Goal: Information Seeking & Learning: Learn about a topic

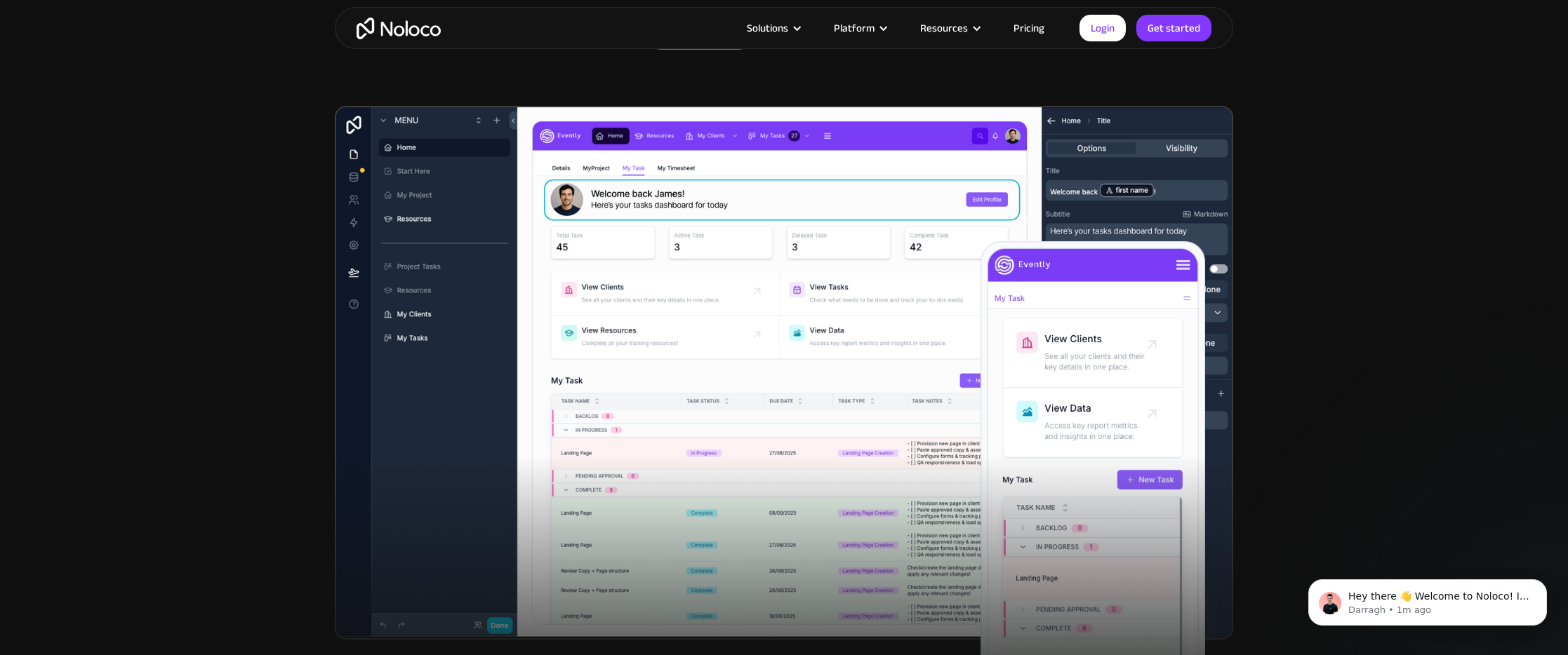
scroll to position [416, 0]
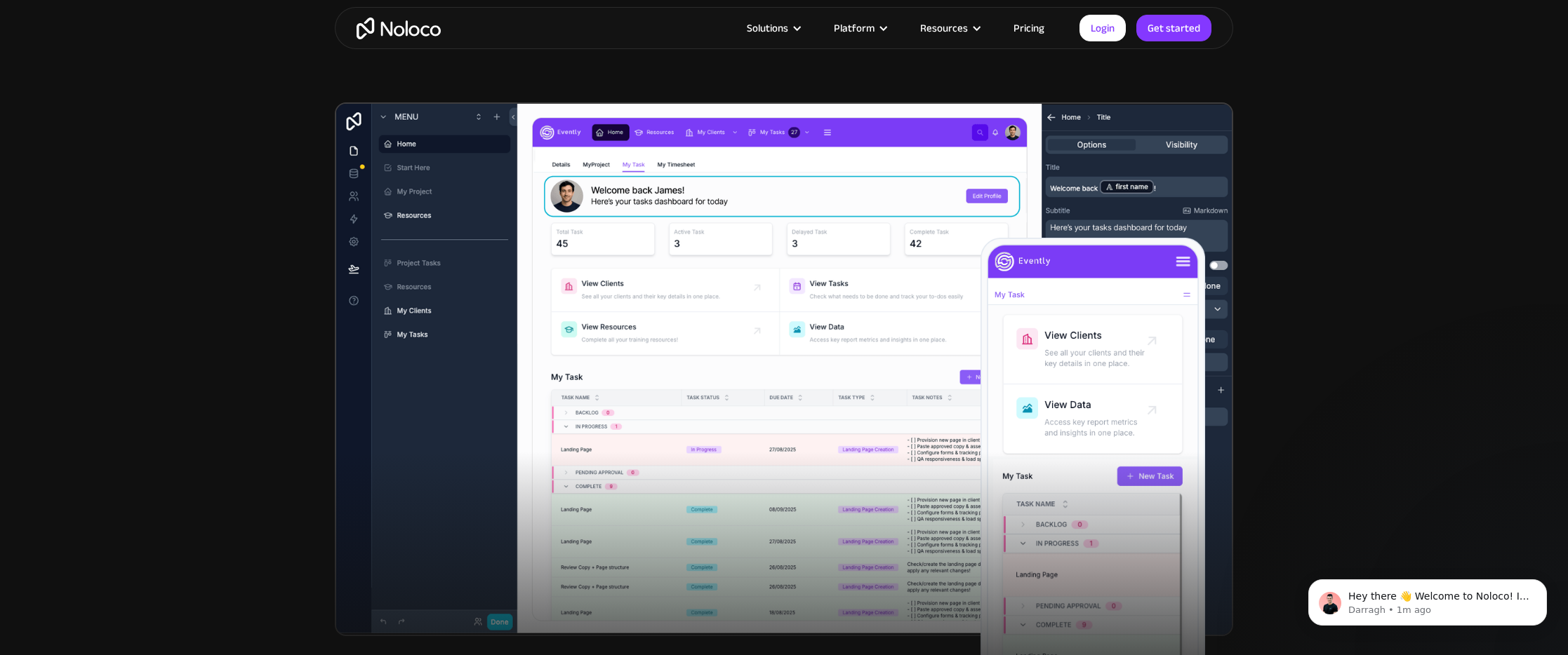
click at [393, 183] on img at bounding box center [784, 369] width 899 height 534
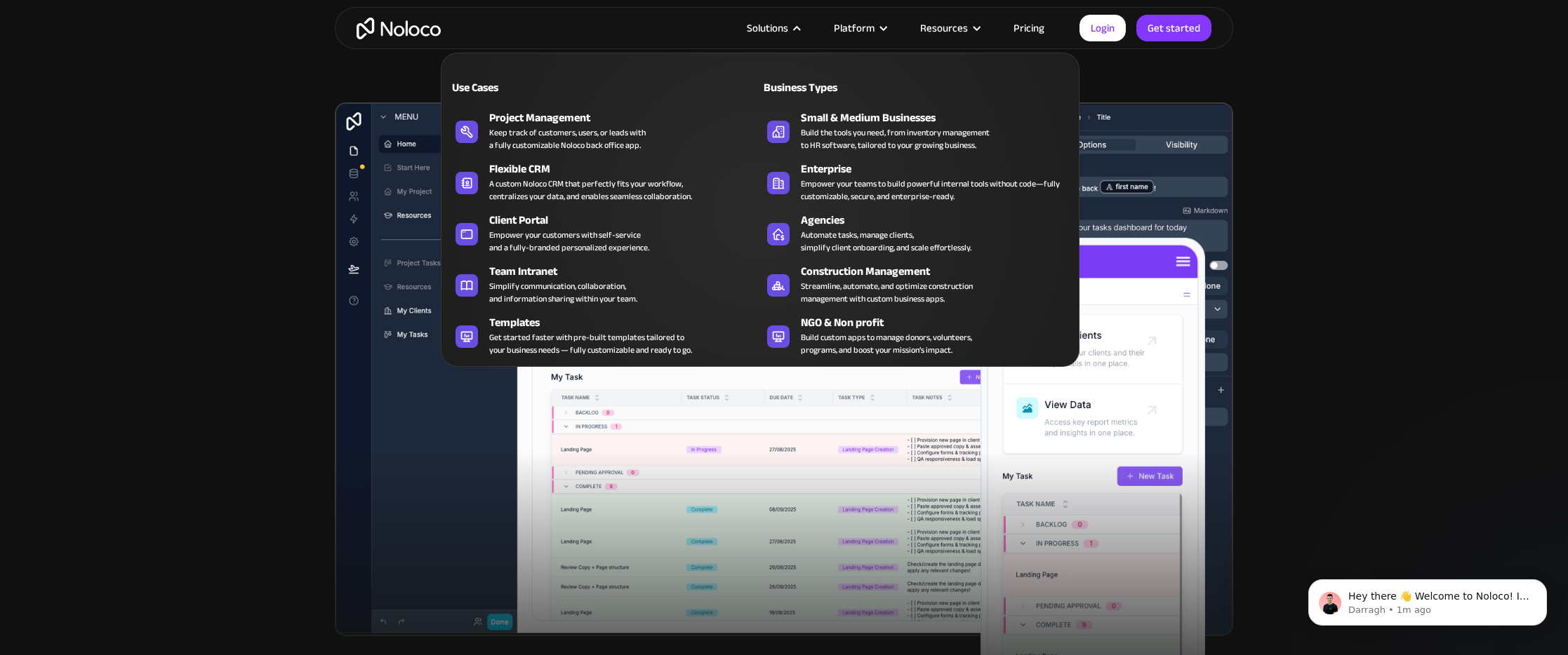
click at [787, 25] on div "Solutions" at bounding box center [768, 27] width 42 height 19
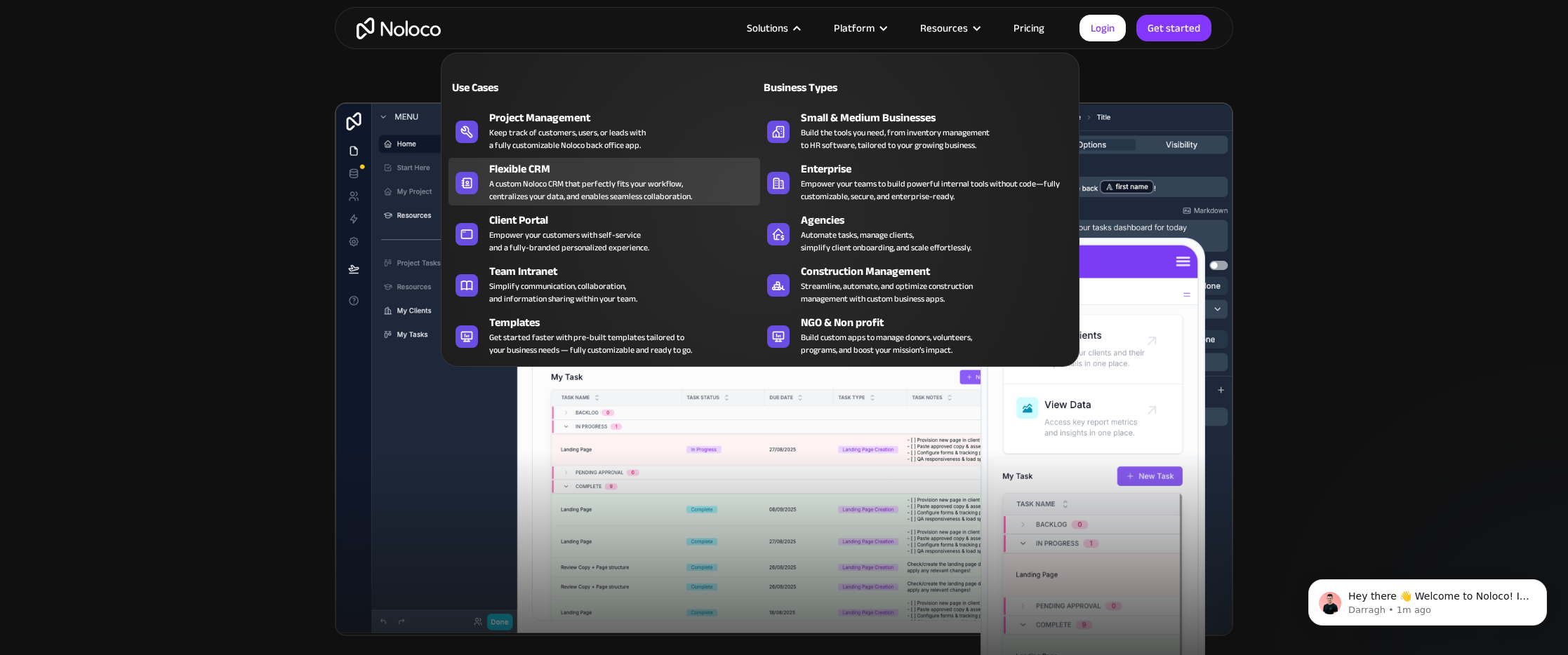
click at [582, 185] on div "A custom Noloco CRM that perfectly fits your workflow, centralizes your data, a…" at bounding box center [590, 190] width 203 height 26
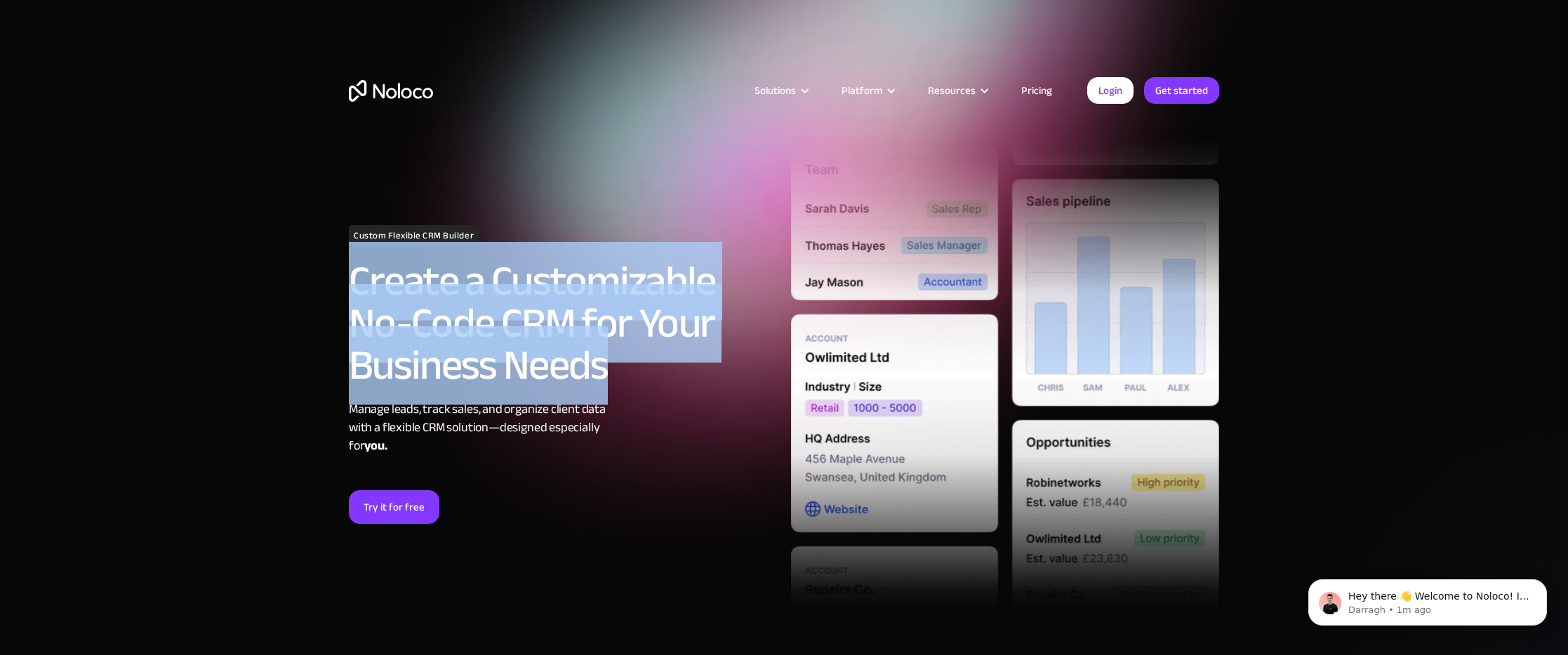
drag, startPoint x: 347, startPoint y: 282, endPoint x: 606, endPoint y: 386, distance: 279.1
click at [606, 386] on div "Custom Flexible CRM Builder Create a Customizable No-Code CRM for Your Business…" at bounding box center [563, 375] width 442 height 299
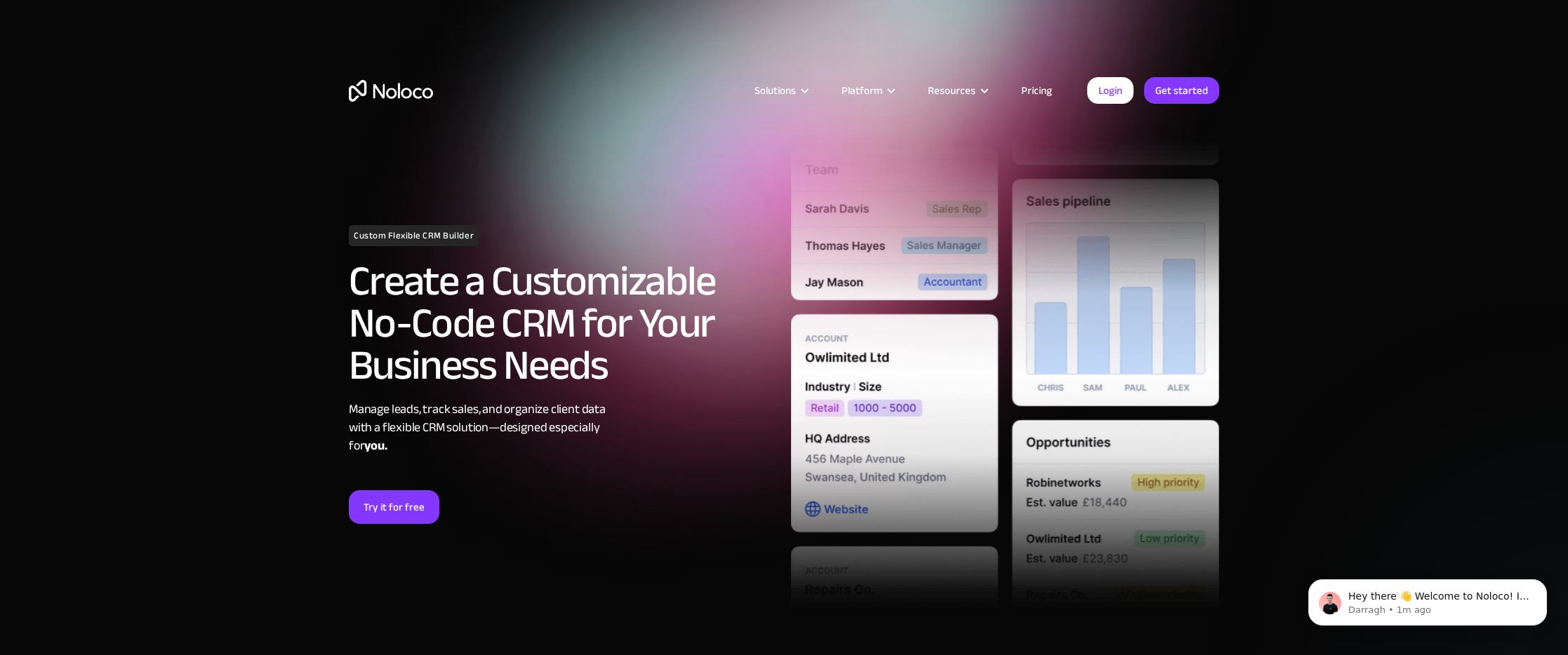
click at [606, 386] on h2 "Create a Customizable No-Code CRM for Your Business Needs" at bounding box center [562, 323] width 428 height 126
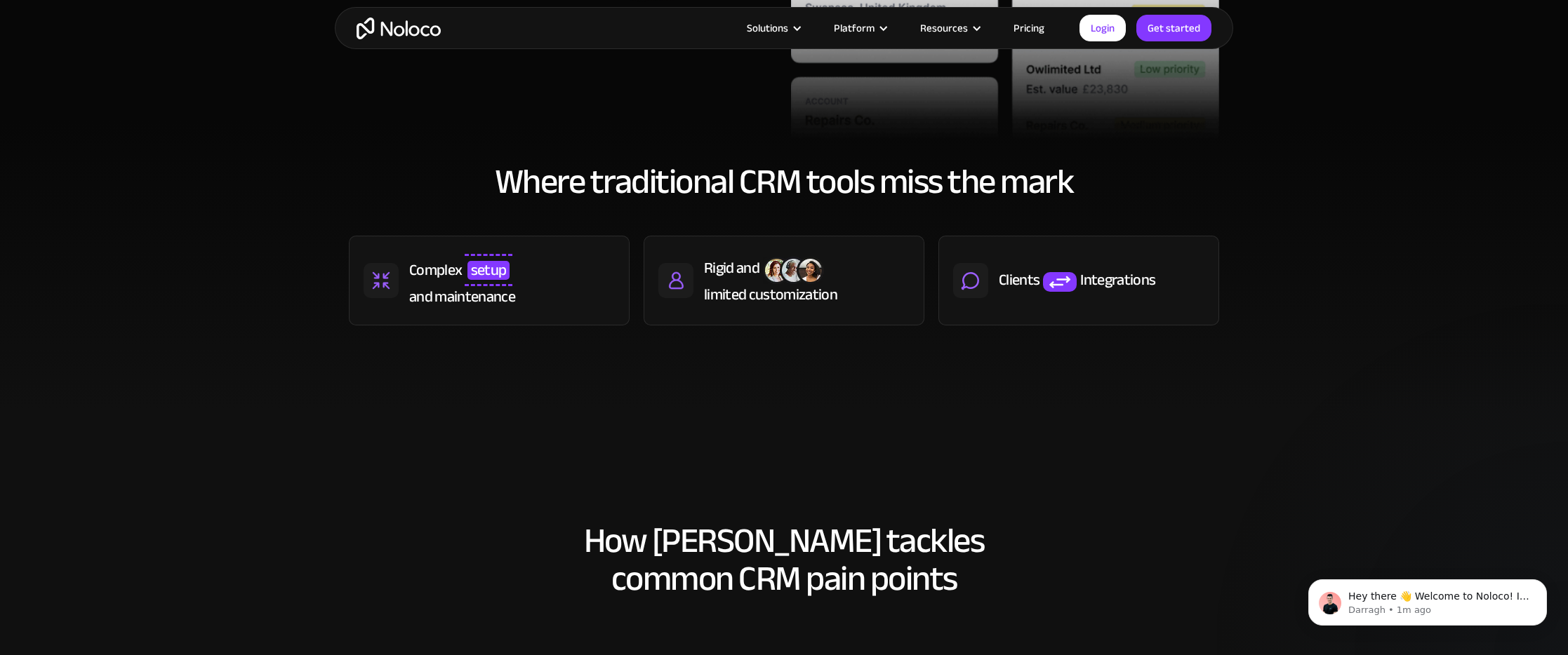
scroll to position [600, 0]
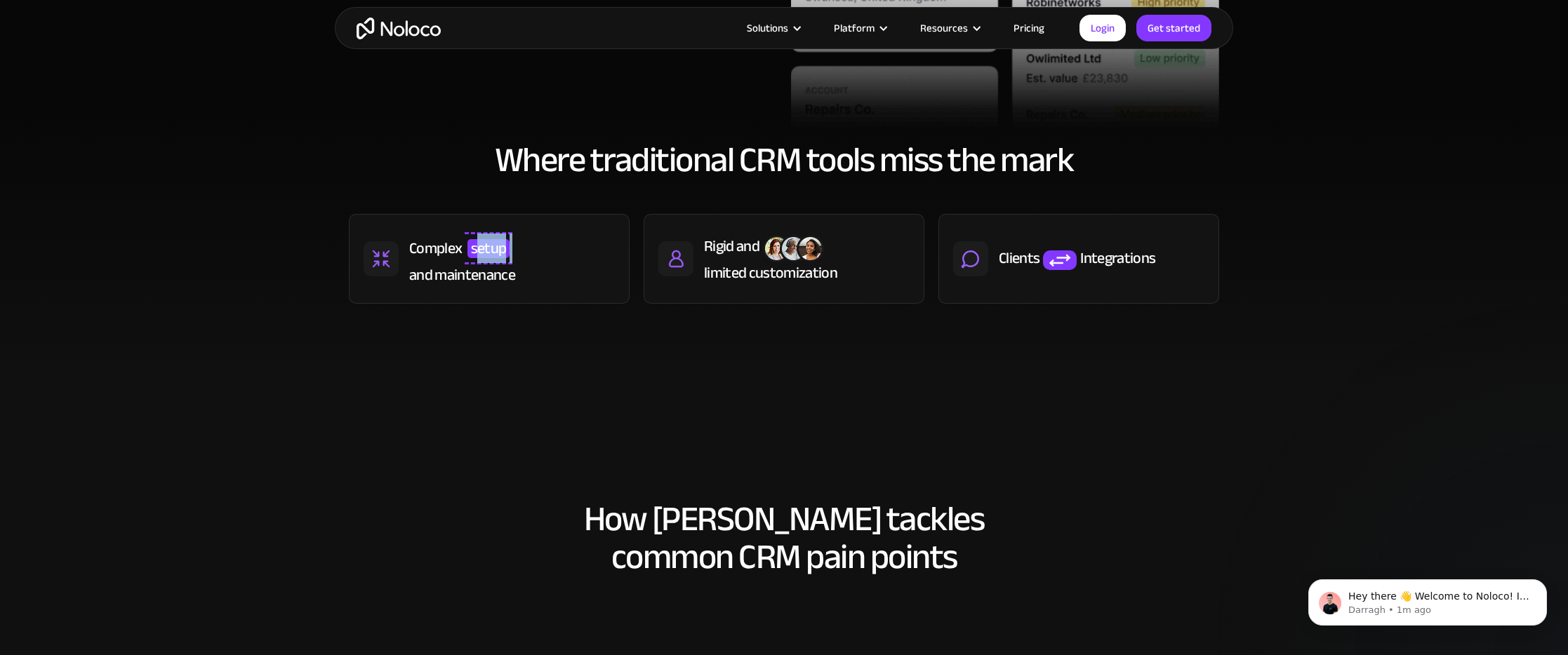
drag, startPoint x: 476, startPoint y: 254, endPoint x: 514, endPoint y: 255, distance: 38.0
click at [514, 255] on div "Complex setup and maintenance" at bounding box center [512, 259] width 206 height 53
click at [534, 289] on div "Complex setup and maintenance" at bounding box center [488, 259] width 280 height 90
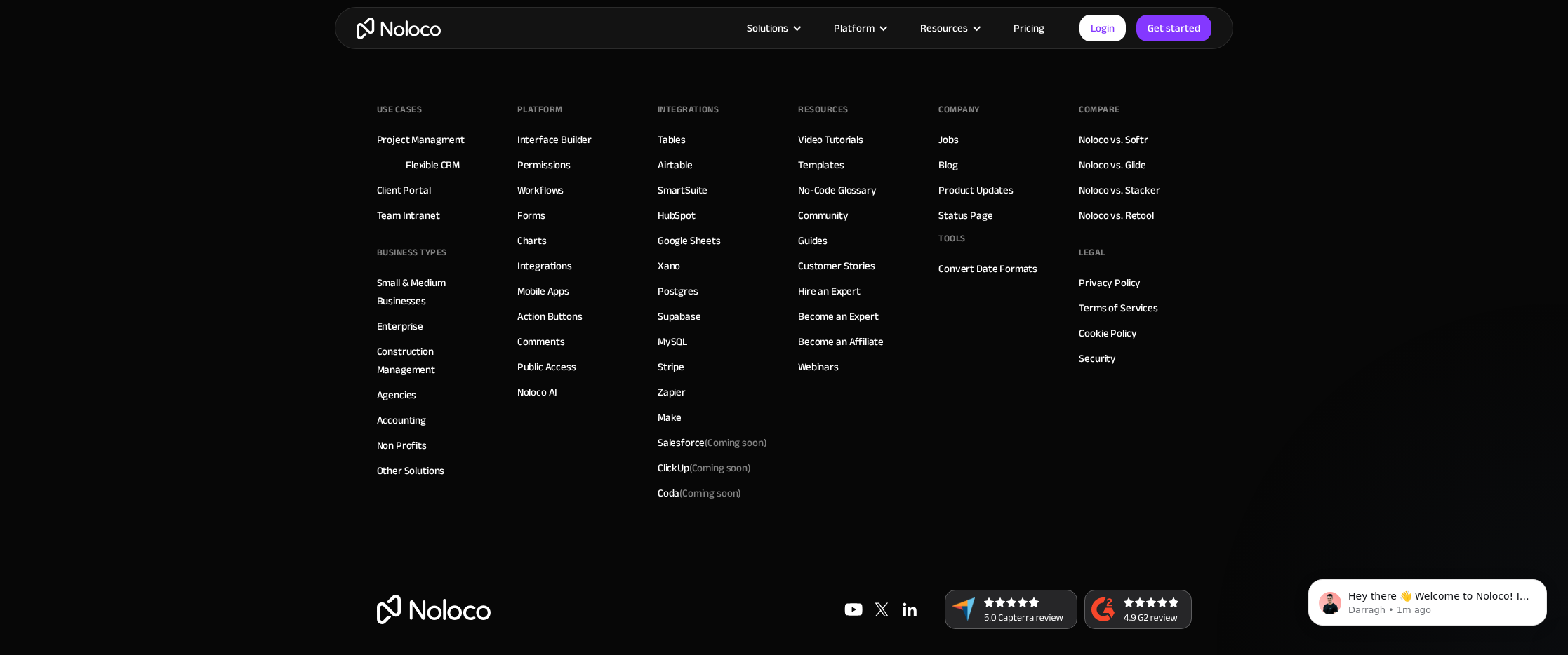
scroll to position [6291, 0]
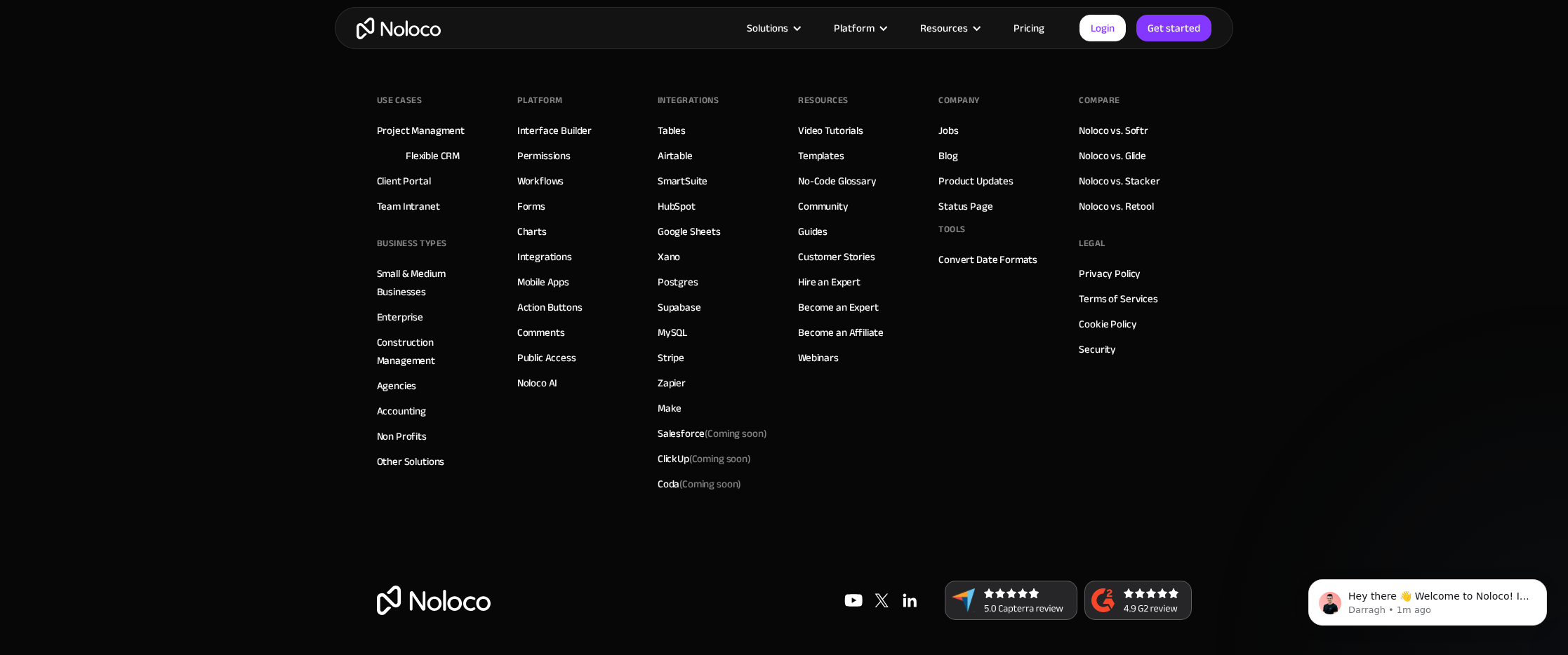
click at [348, 29] on div "Solutions Use Cases Business Types Project Management Keep track of customers, …" at bounding box center [784, 28] width 899 height 42
click at [370, 27] on img "home" at bounding box center [398, 28] width 84 height 22
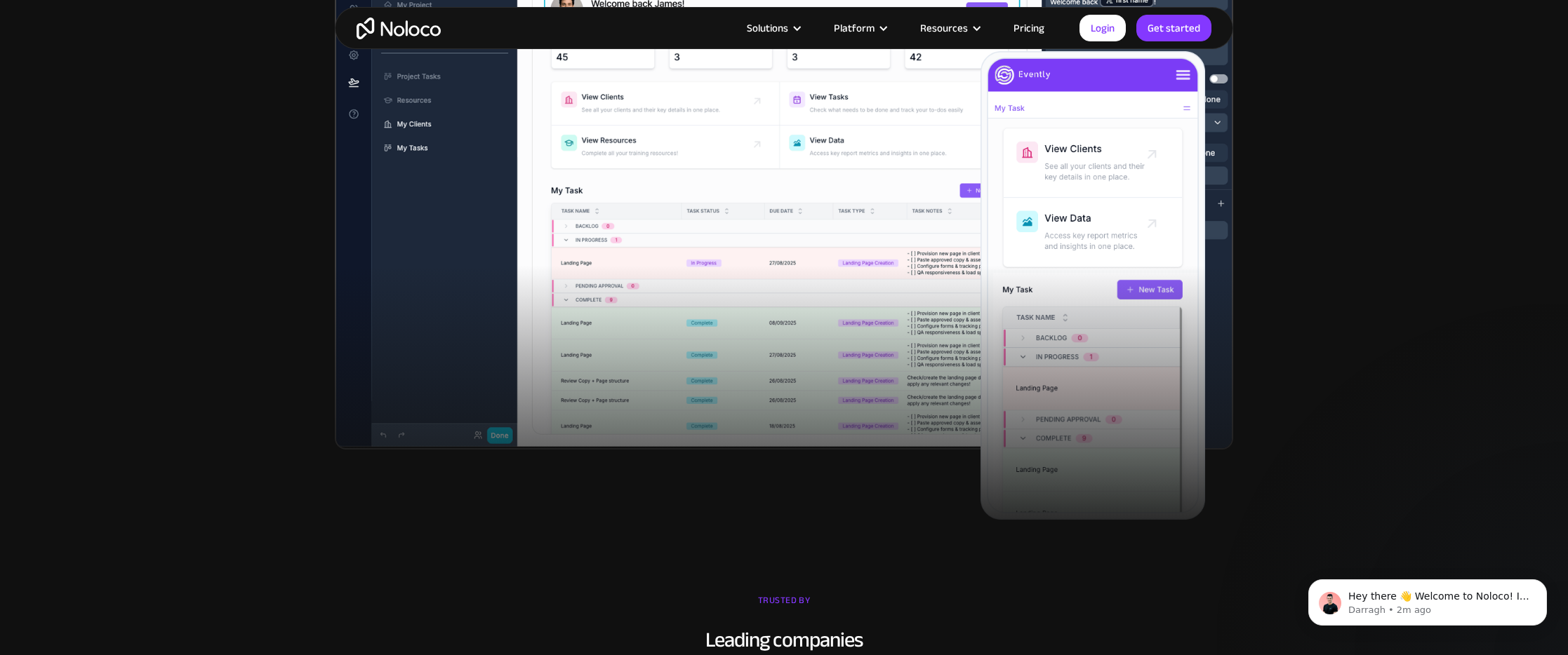
scroll to position [604, 0]
